Goal: Task Accomplishment & Management: Use online tool/utility

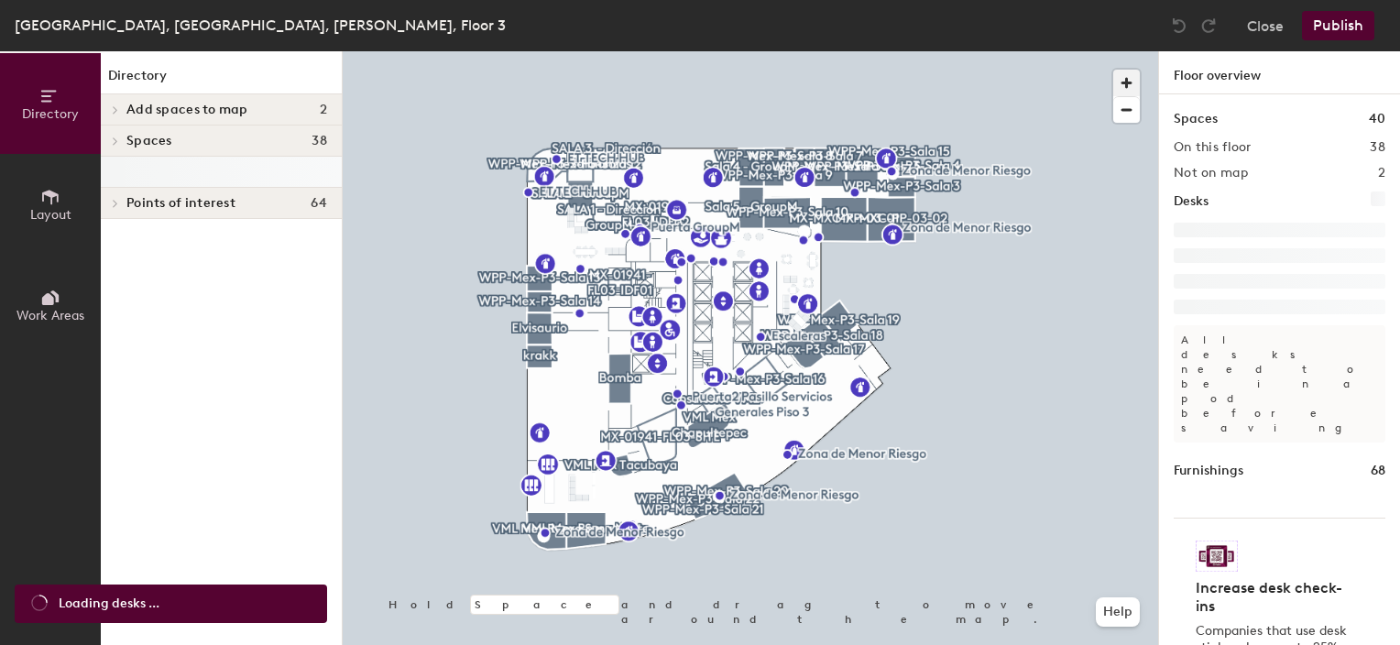
click at [1131, 81] on span "button" at bounding box center [1126, 83] width 27 height 27
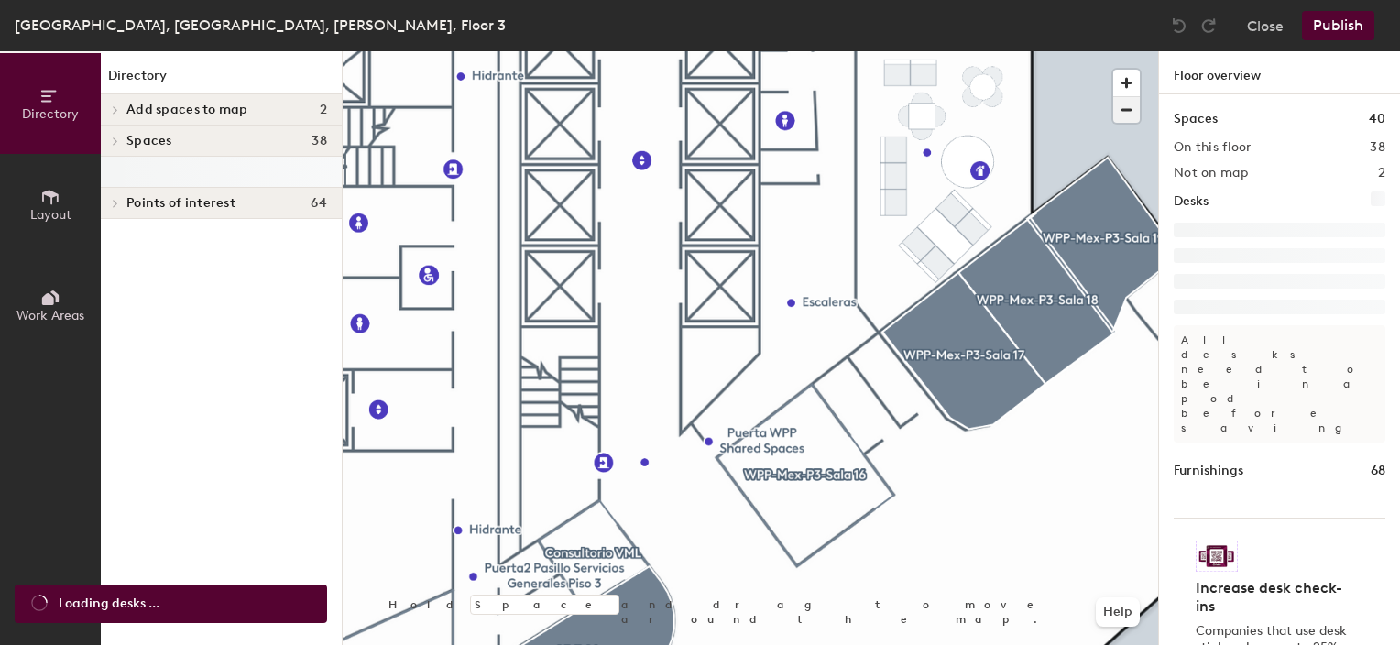
click at [1124, 110] on span "button" at bounding box center [1126, 110] width 27 height 26
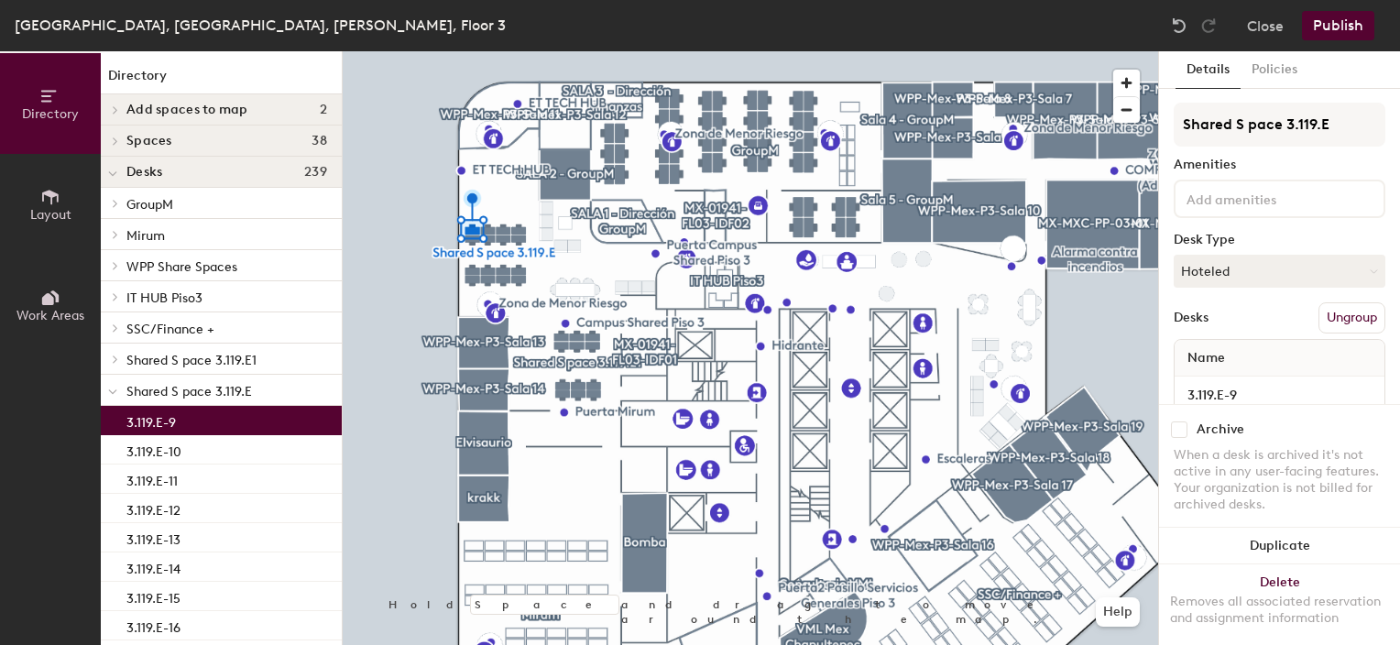
click at [1186, 421] on input "checkbox" at bounding box center [1179, 429] width 16 height 16
checkbox input "true"
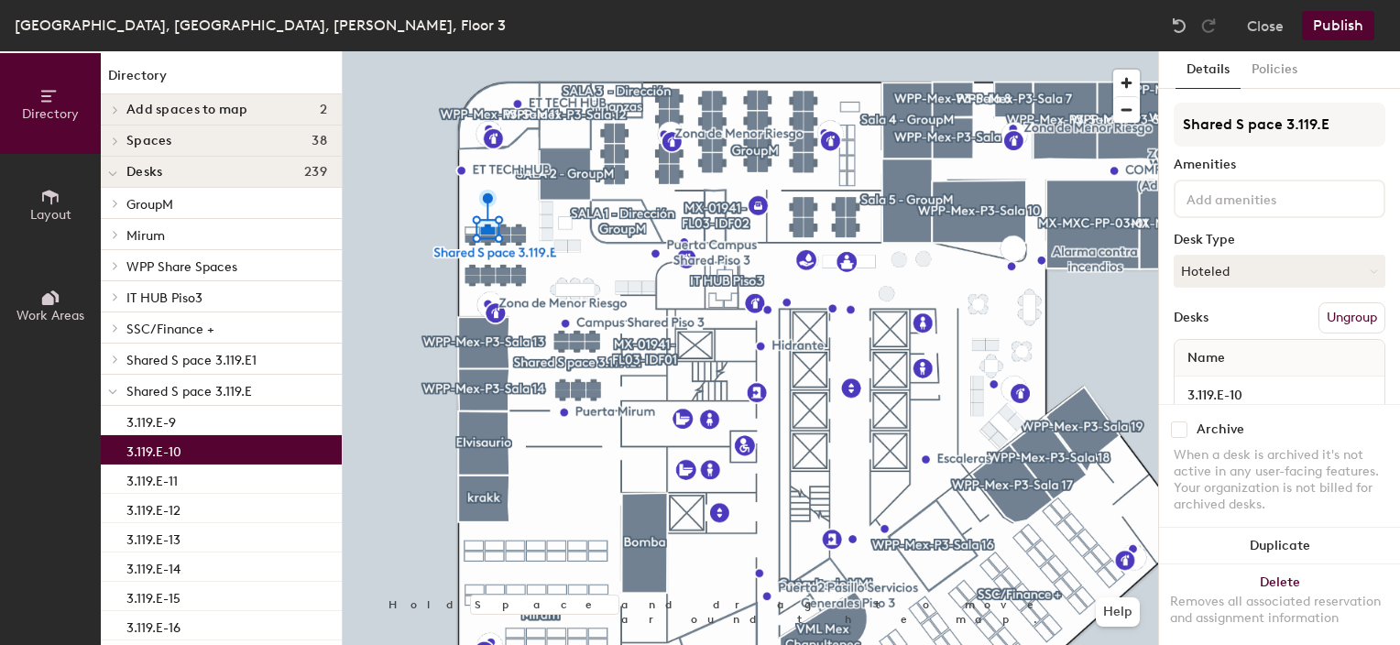
click at [1176, 421] on input "checkbox" at bounding box center [1179, 429] width 16 height 16
checkbox input "true"
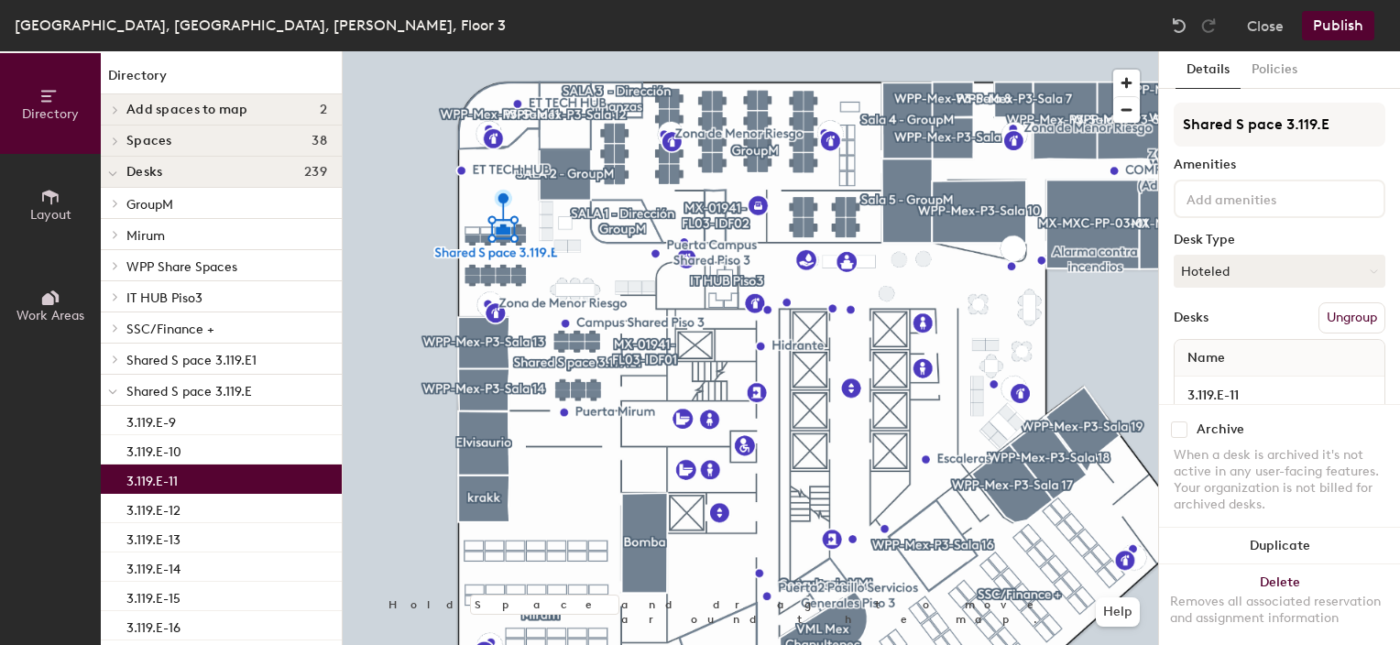
click at [1182, 421] on input "checkbox" at bounding box center [1179, 429] width 16 height 16
checkbox input "true"
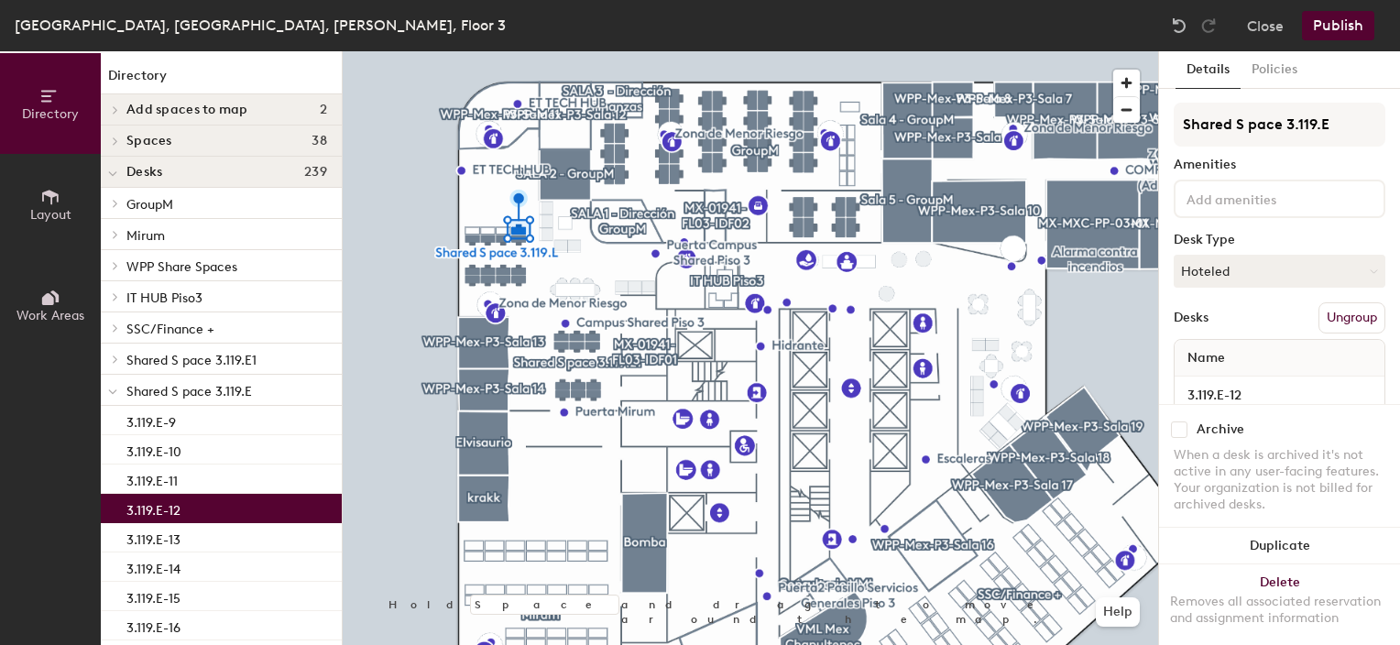
click at [1184, 421] on input "checkbox" at bounding box center [1179, 429] width 16 height 16
checkbox input "true"
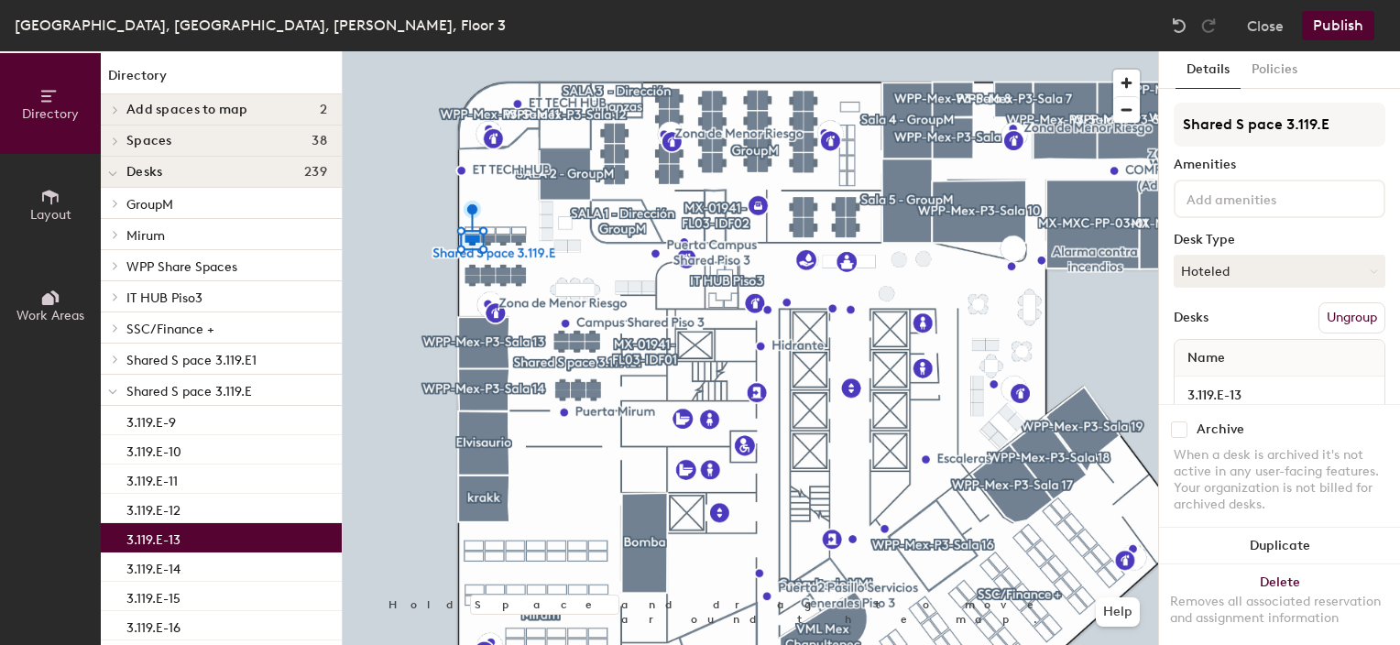
click at [1174, 421] on input "checkbox" at bounding box center [1179, 429] width 16 height 16
checkbox input "true"
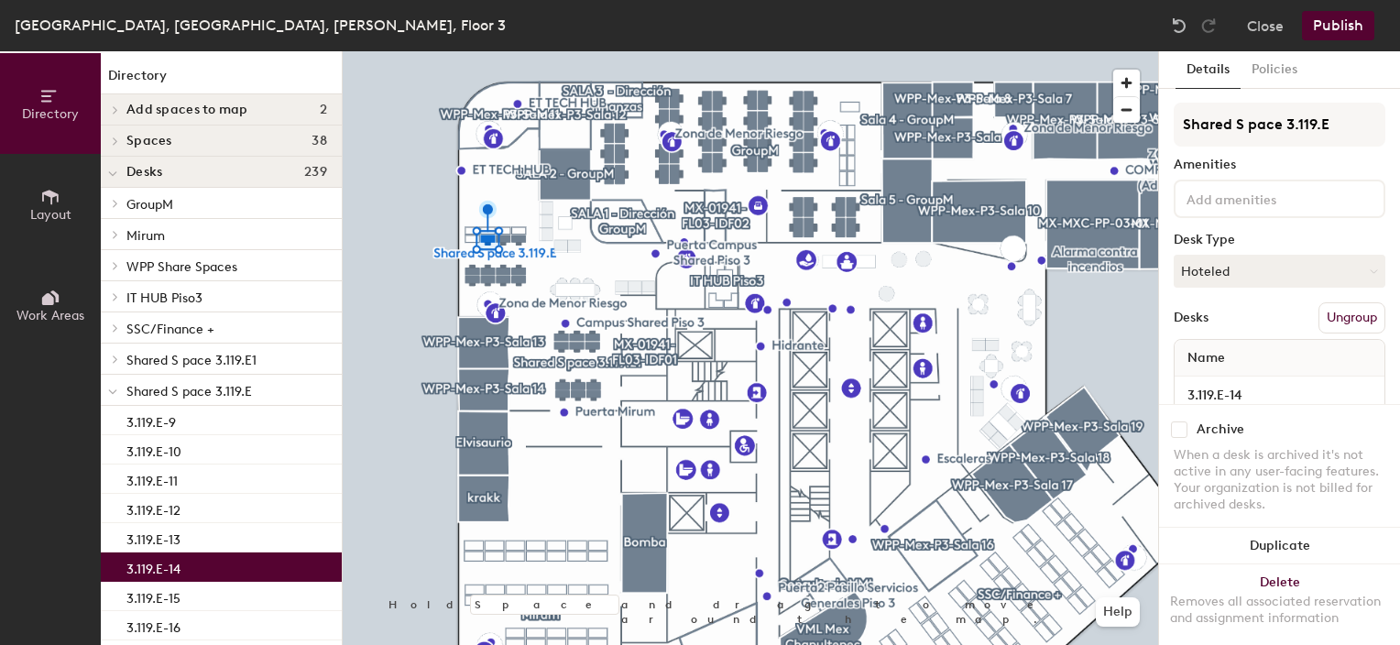
click at [1173, 421] on input "checkbox" at bounding box center [1179, 429] width 16 height 16
checkbox input "true"
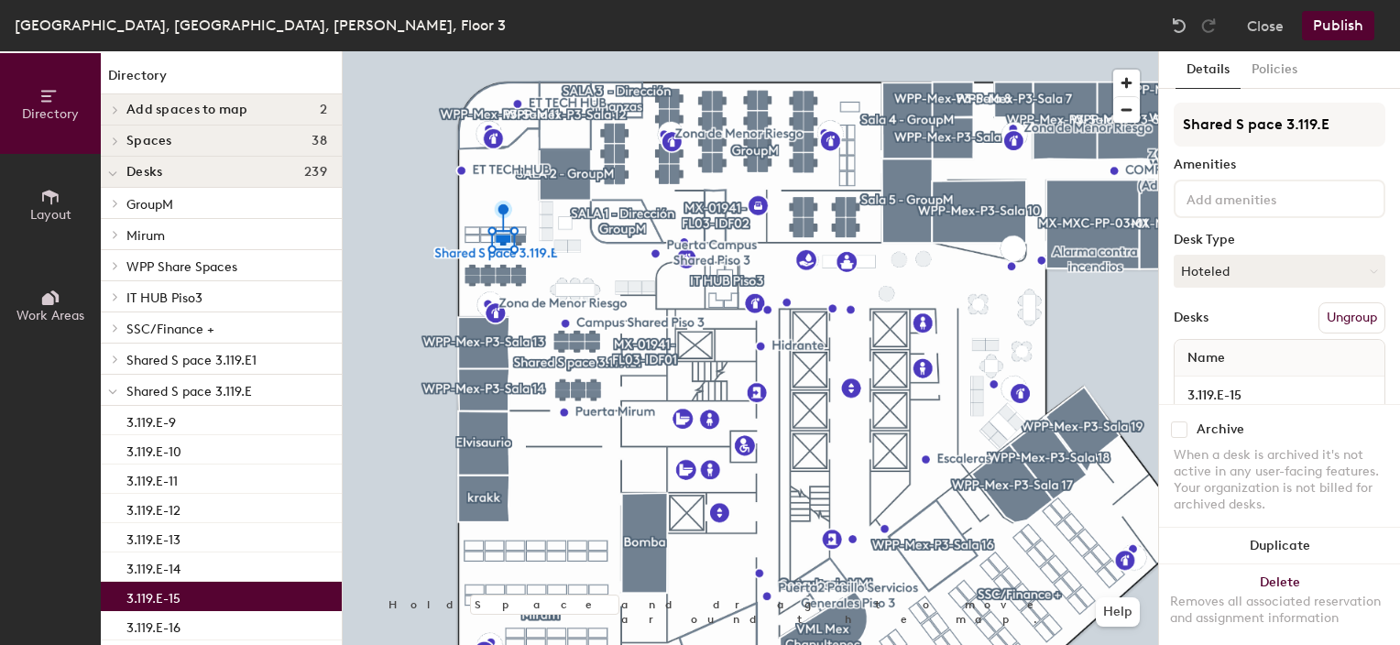
click at [1179, 421] on input "checkbox" at bounding box center [1179, 429] width 16 height 16
checkbox input "true"
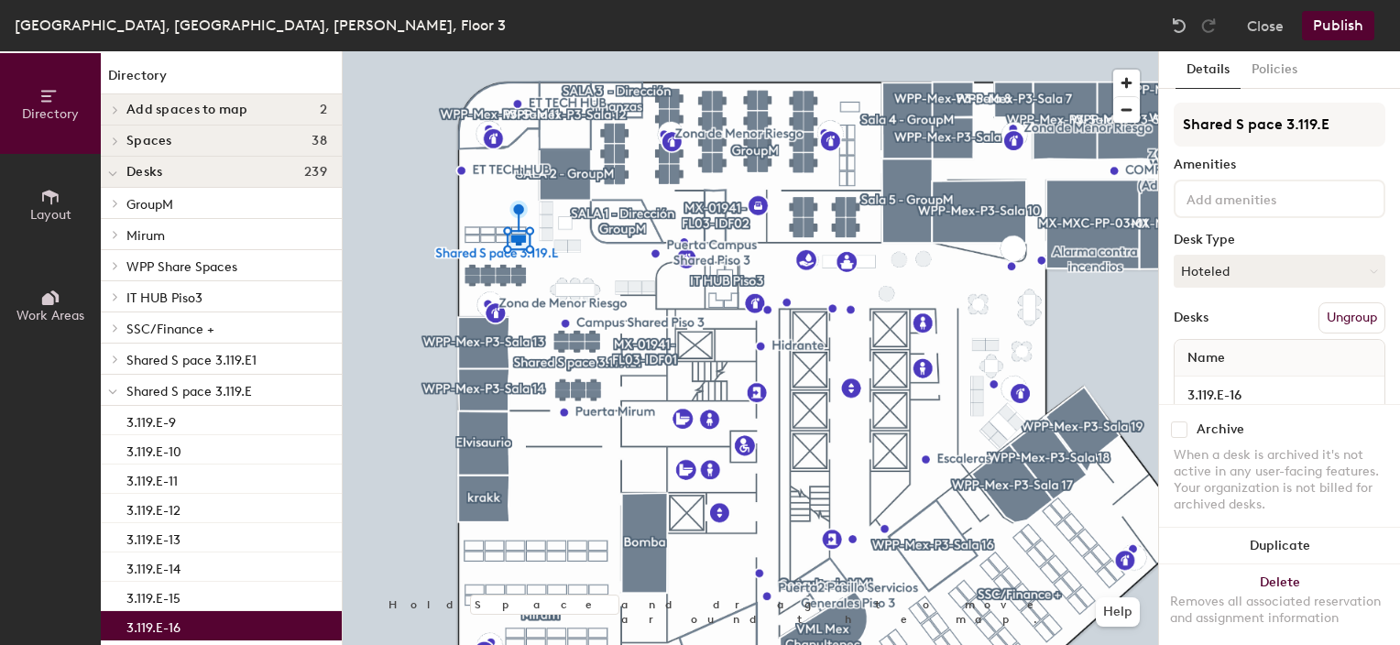
click at [1176, 421] on input "checkbox" at bounding box center [1179, 429] width 16 height 16
checkbox input "true"
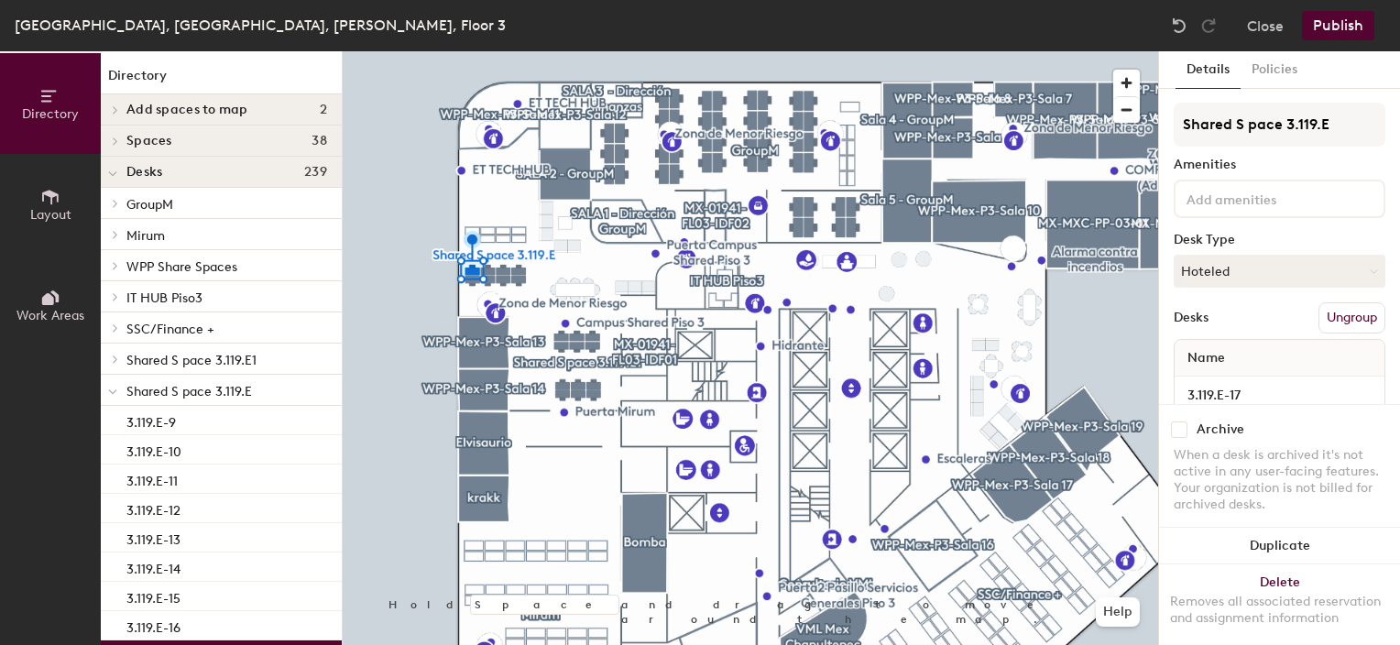
click at [1180, 421] on input "checkbox" at bounding box center [1179, 429] width 16 height 16
checkbox input "true"
click at [1176, 421] on input "checkbox" at bounding box center [1179, 429] width 16 height 16
checkbox input "true"
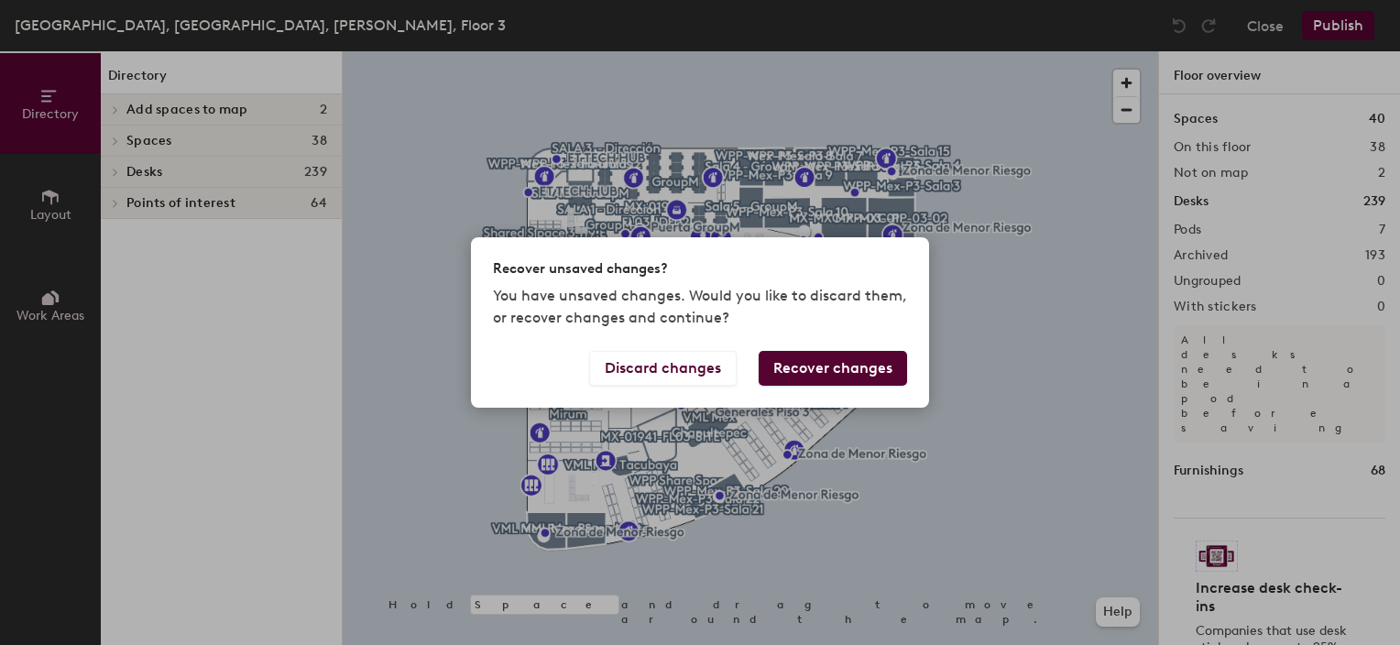
click at [868, 366] on button "Recover changes" at bounding box center [833, 368] width 148 height 35
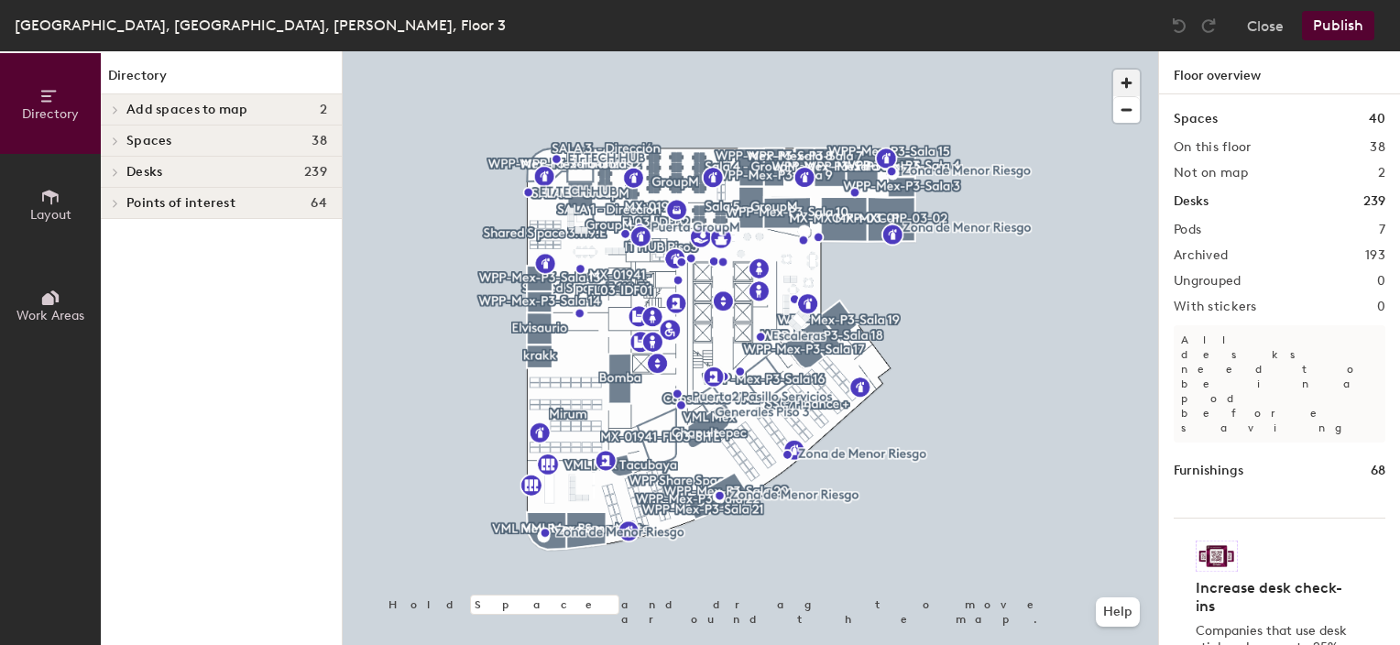
click at [1121, 81] on span "button" at bounding box center [1126, 83] width 27 height 27
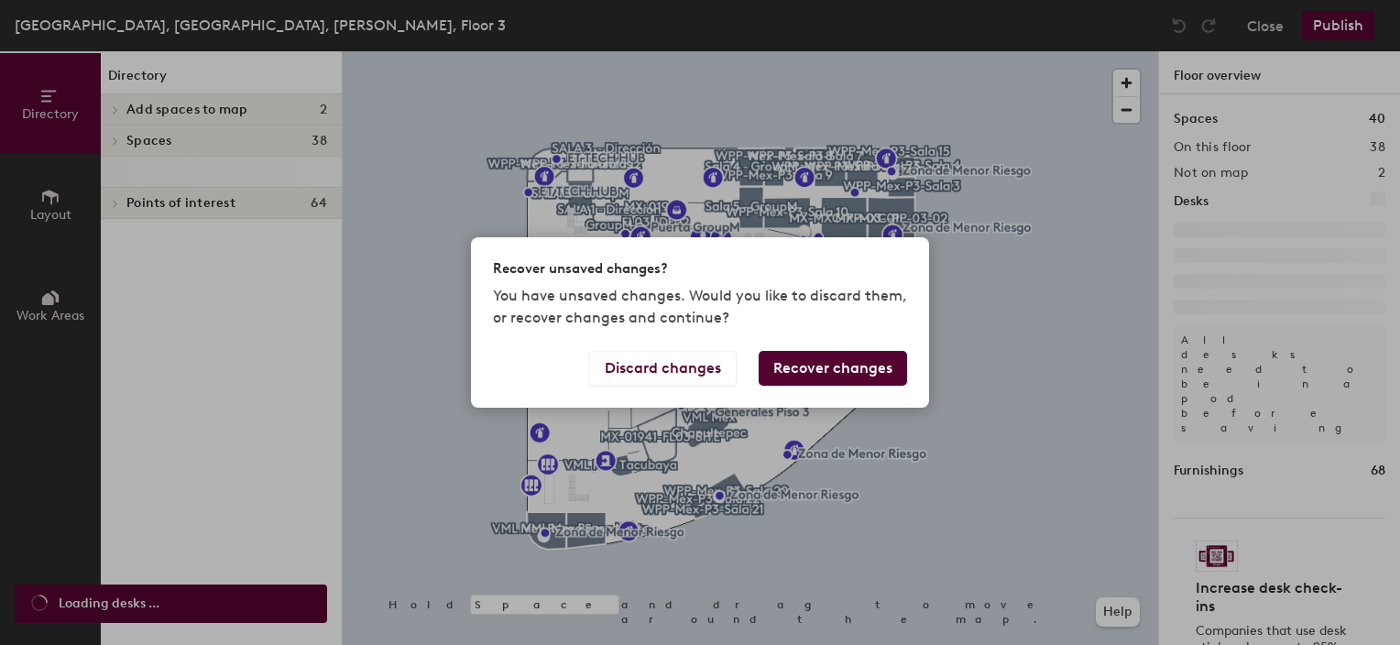
click at [872, 363] on button "Recover changes" at bounding box center [833, 368] width 148 height 35
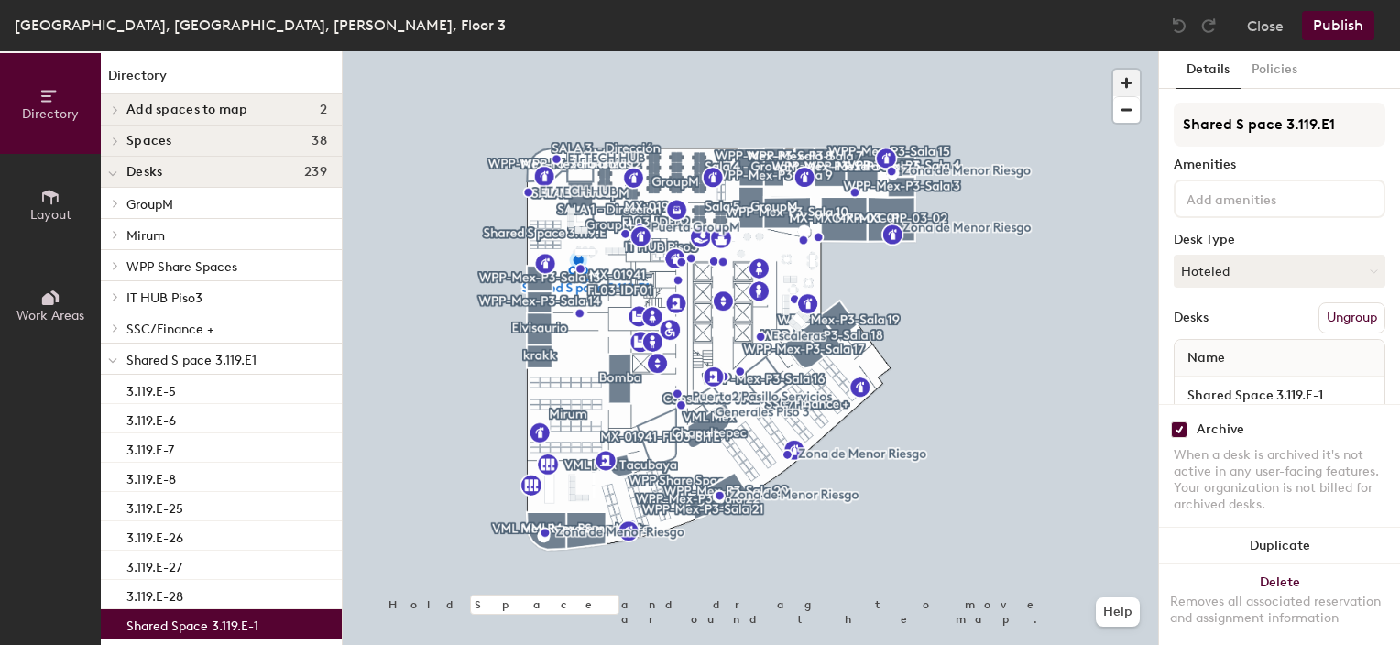
click at [1126, 81] on span "button" at bounding box center [1126, 83] width 27 height 27
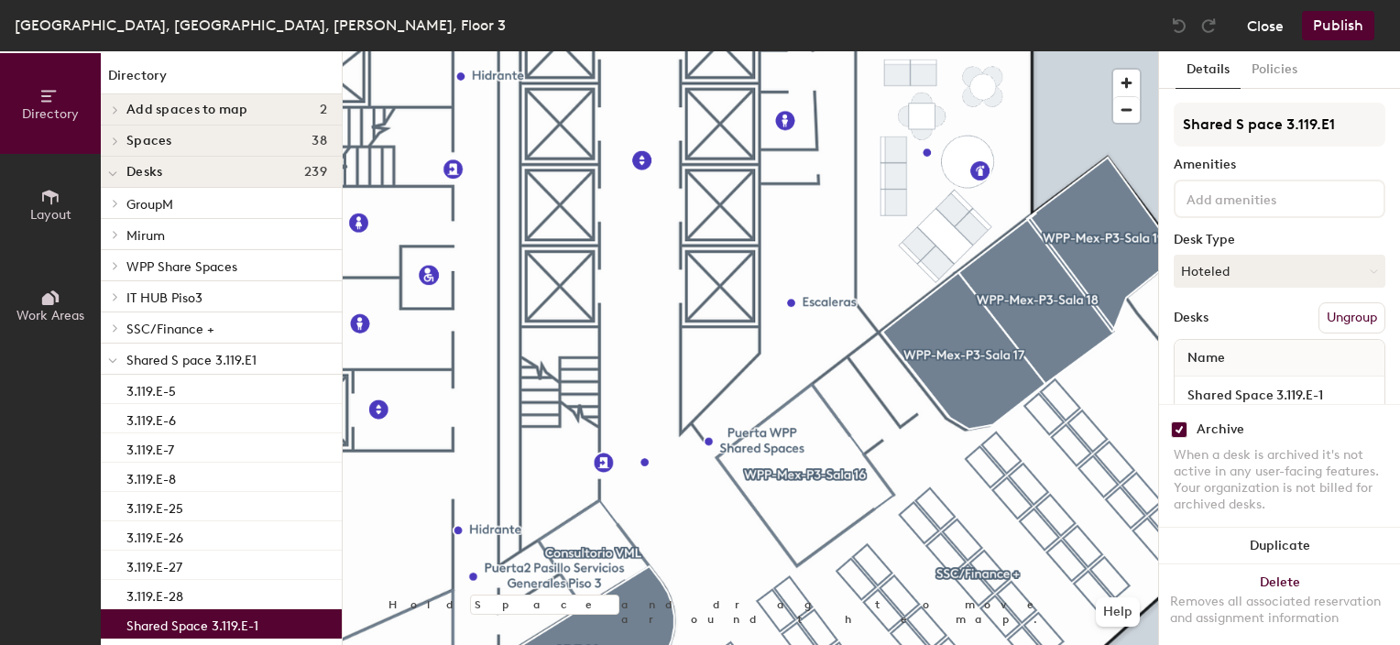
click at [1275, 27] on button "Close" at bounding box center [1265, 25] width 37 height 29
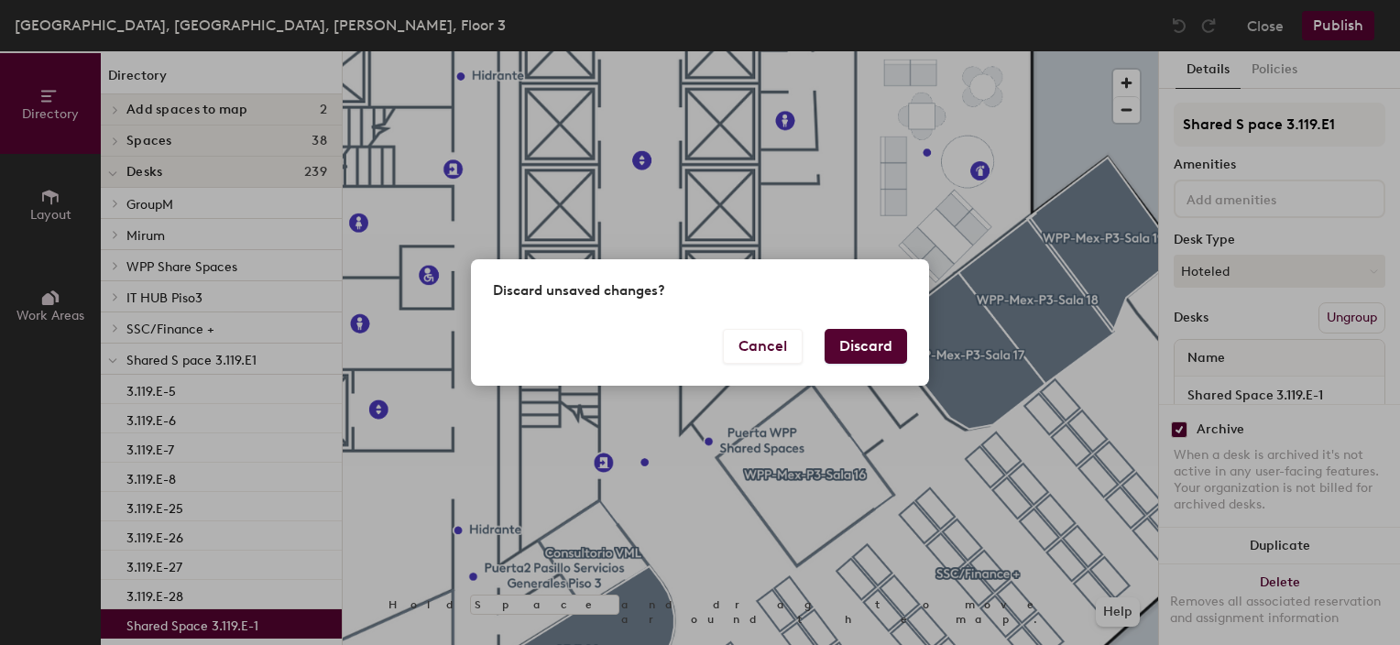
click at [855, 352] on button "Discard" at bounding box center [866, 346] width 82 height 35
